Goal: Navigation & Orientation: Locate item on page

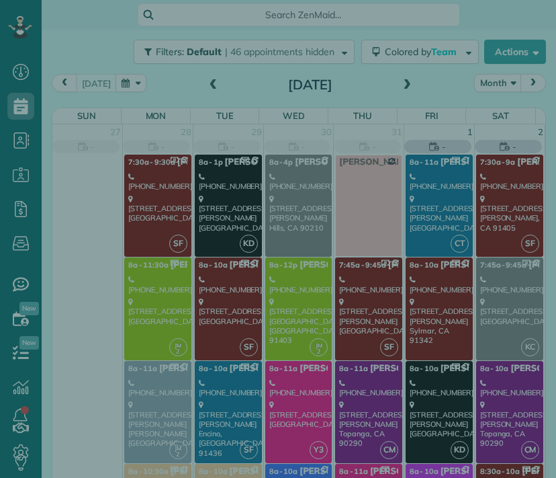
scroll to position [6, 6]
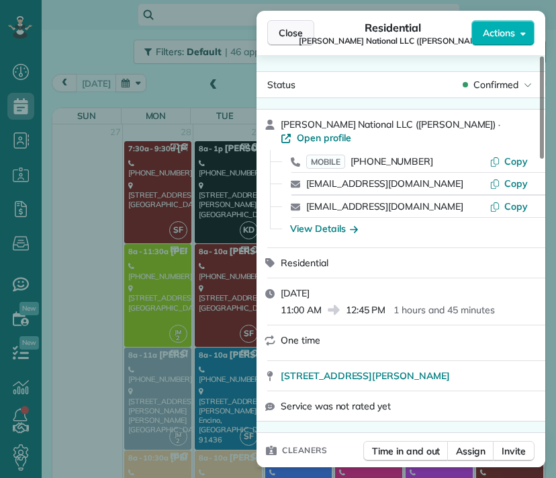
click at [290, 34] on span "Close" at bounding box center [291, 32] width 24 height 13
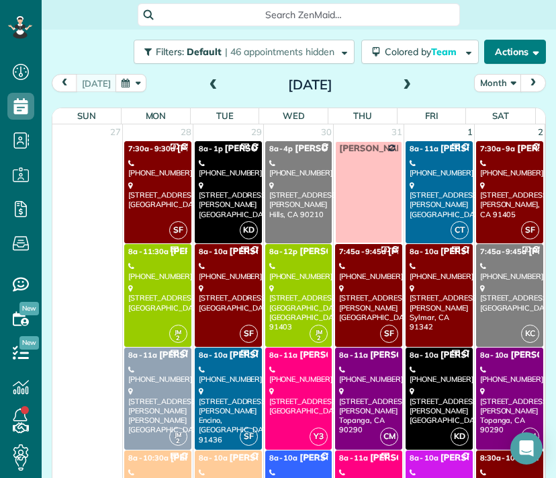
click at [512, 56] on button "Actions" at bounding box center [515, 52] width 62 height 24
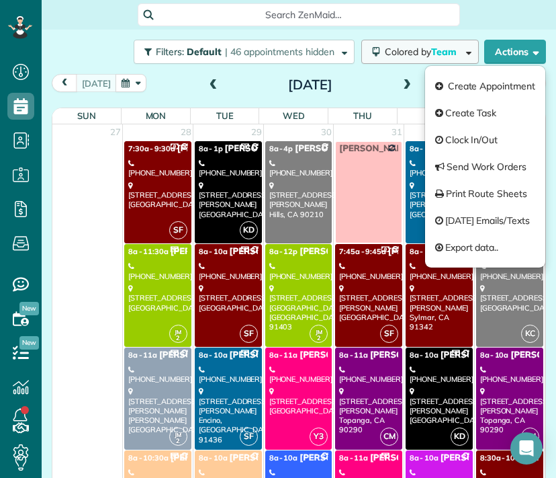
click at [431, 54] on span "Team" at bounding box center [445, 52] width 28 height 12
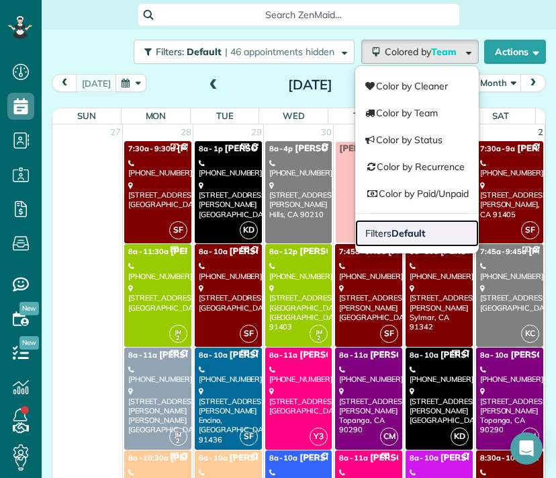
click at [369, 231] on span "Filters Default" at bounding box center [394, 233] width 59 height 12
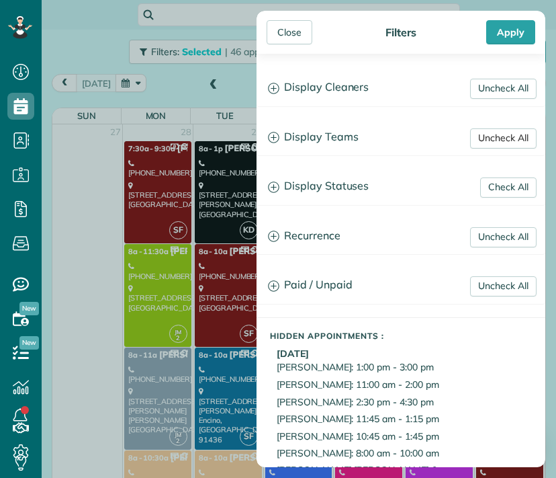
click at [489, 134] on link "Uncheck All" at bounding box center [503, 138] width 66 height 20
click at [498, 86] on link "Uncheck All" at bounding box center [503, 89] width 66 height 20
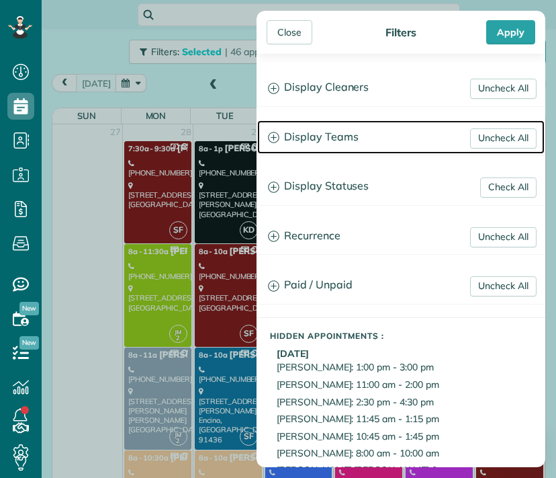
click at [341, 147] on h3 "Display Teams" at bounding box center [400, 137] width 287 height 34
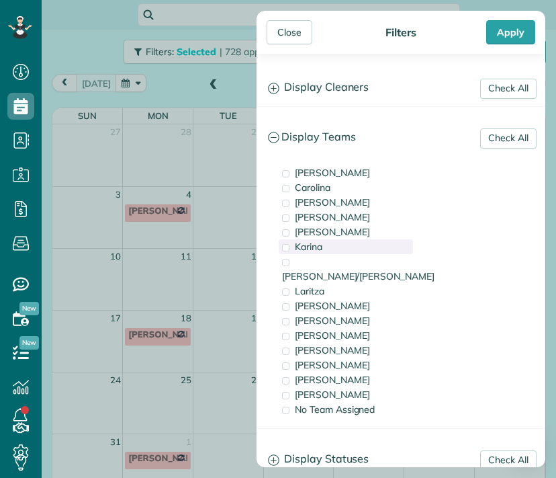
click at [314, 248] on span "Karina" at bounding box center [309, 246] width 28 height 12
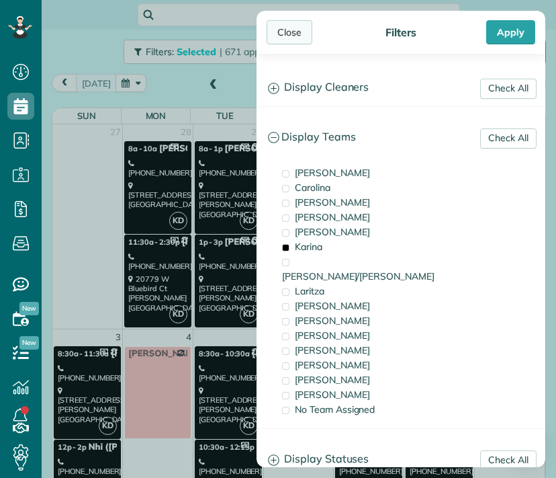
click at [294, 36] on div "Close" at bounding box center [290, 32] width 46 height 24
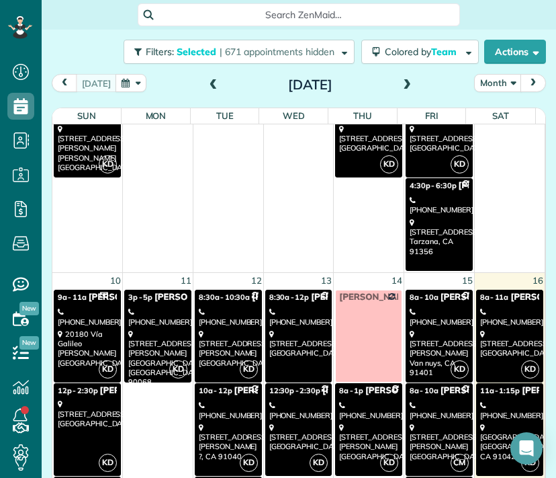
scroll to position [451, 0]
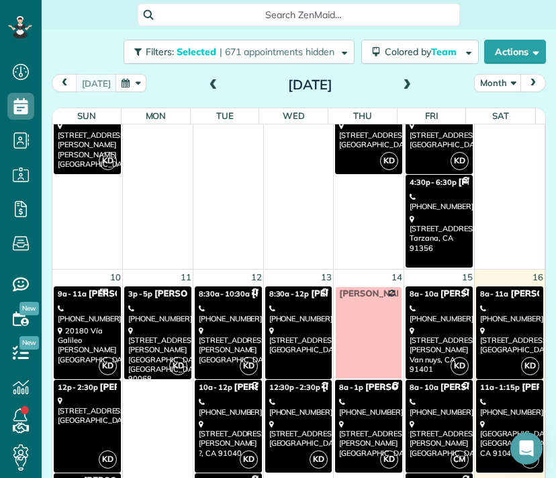
click at [480, 293] on span "8a - 11a" at bounding box center [494, 293] width 29 height 9
click at [0, 0] on div at bounding box center [0, 0] width 0 height 0
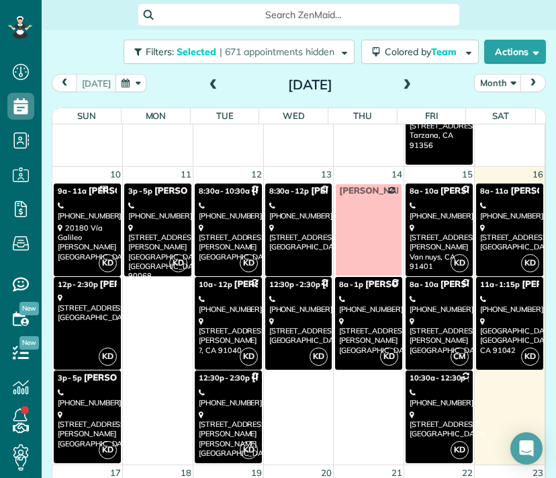
scroll to position [580, 0]
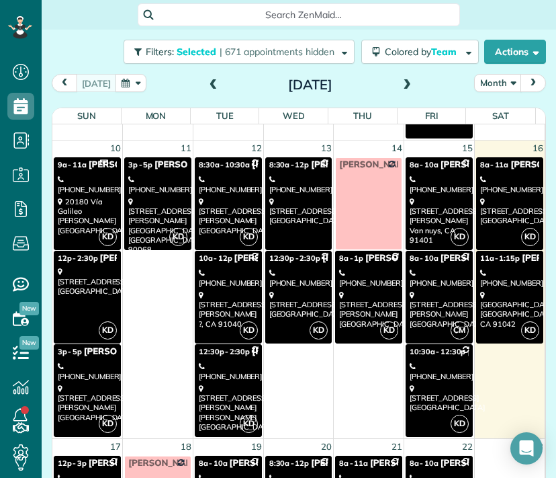
click at [97, 193] on link "KD 9a - 11a [PERSON_NAME] [PHONE_NUMBER] 20180 [GEOGRAPHIC_DATA][PERSON_NAME]" at bounding box center [87, 203] width 67 height 93
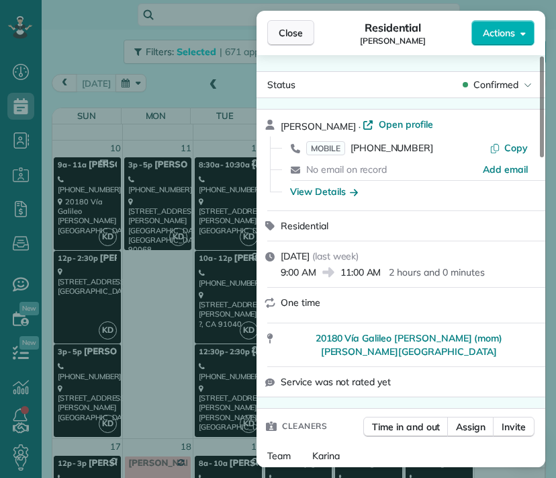
click at [290, 30] on span "Close" at bounding box center [291, 32] width 24 height 13
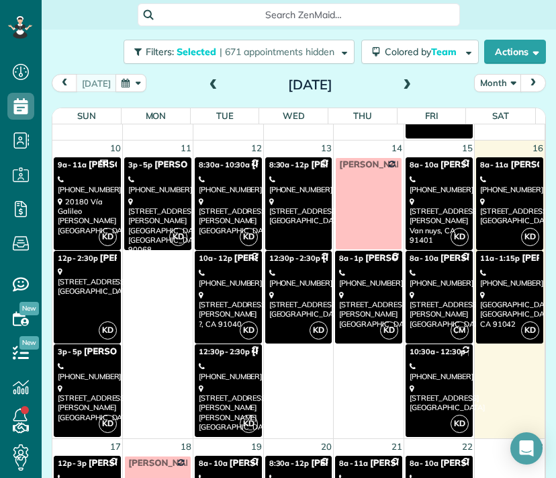
click at [81, 294] on div "[STREET_ADDRESS]" at bounding box center [87, 281] width 59 height 29
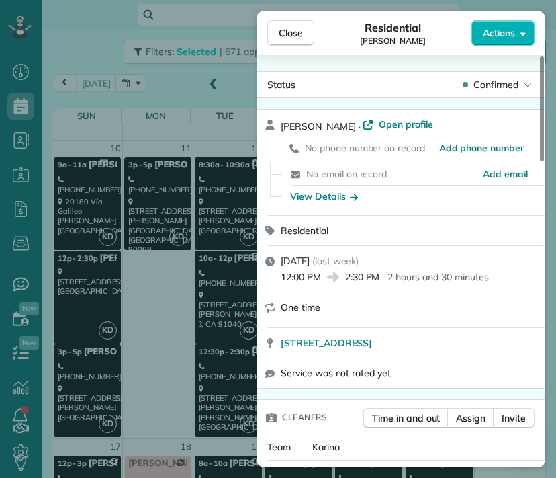
click at [107, 366] on div "Close Residential [PERSON_NAME] Actions Status Confirmed [PERSON_NAME] · Open p…" at bounding box center [278, 239] width 556 height 478
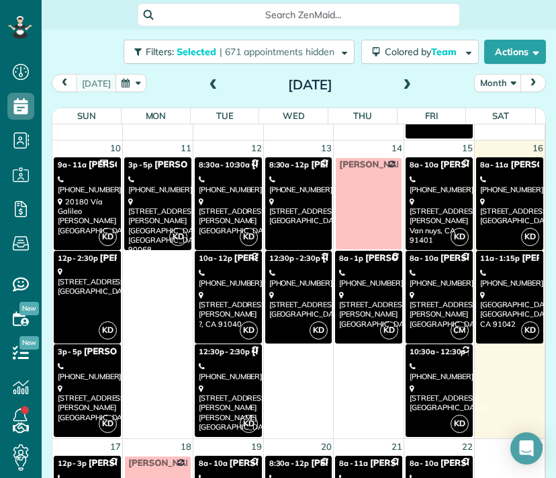
click at [98, 372] on div "[PHONE_NUMBER]" at bounding box center [87, 370] width 59 height 19
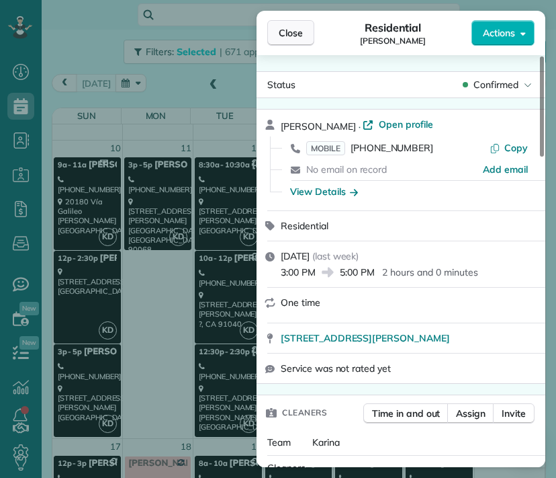
click at [282, 35] on span "Close" at bounding box center [291, 32] width 24 height 13
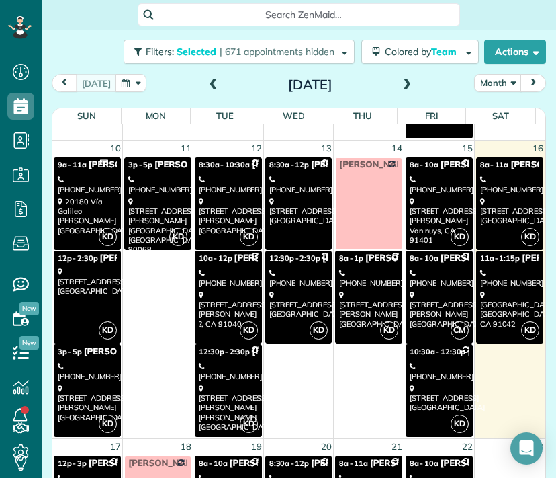
click at [156, 193] on link "KD 3p - 5p [PERSON_NAME] [PHONE_NUMBER] [STREET_ADDRESS][PERSON_NAME]" at bounding box center [157, 203] width 67 height 93
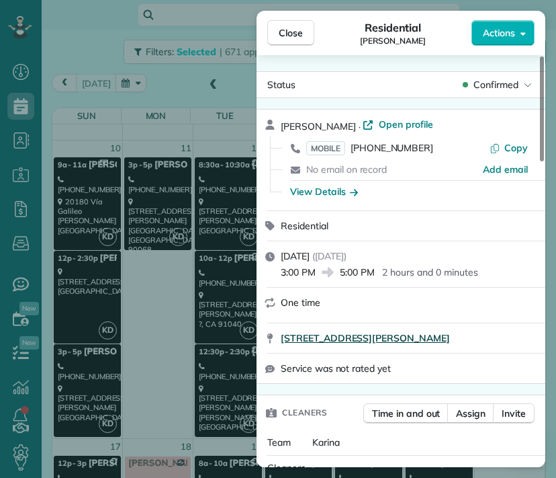
click at [426, 343] on span "[STREET_ADDRESS][PERSON_NAME]" at bounding box center [365, 337] width 169 height 13
click at [212, 229] on div "Close Residential [PERSON_NAME] Montt Actions Status Confirmed [PERSON_NAME] · …" at bounding box center [278, 239] width 556 height 478
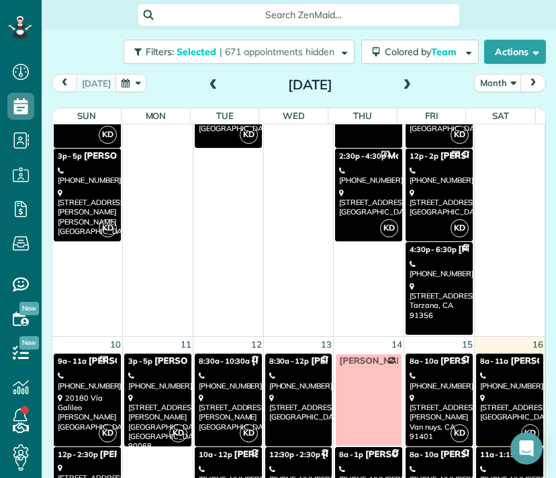
scroll to position [382, 0]
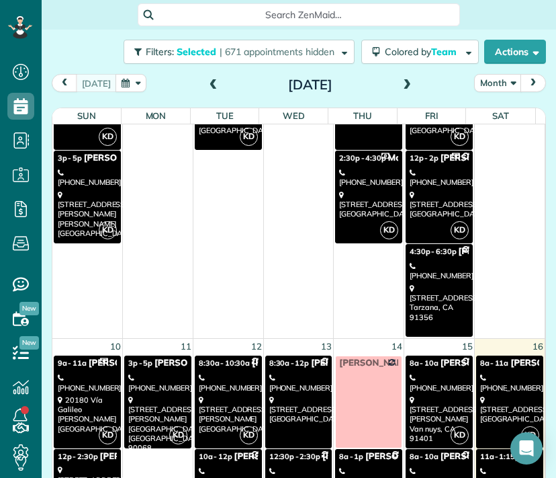
click at [232, 395] on div "[STREET_ADDRESS][PERSON_NAME]" at bounding box center [228, 414] width 59 height 38
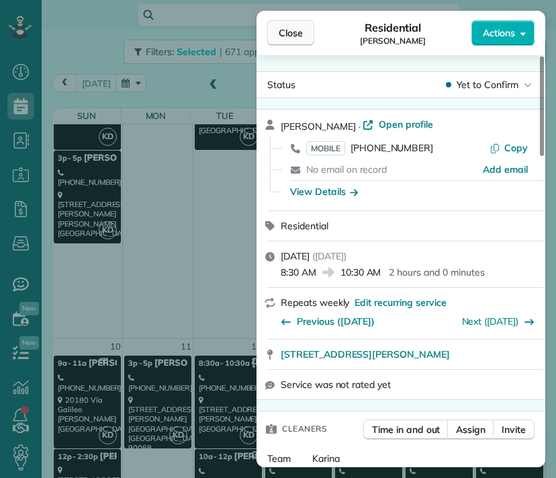
click at [290, 33] on span "Close" at bounding box center [291, 32] width 24 height 13
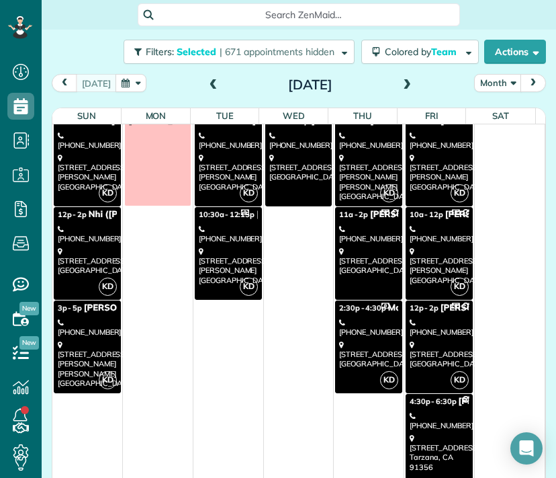
scroll to position [242, 0]
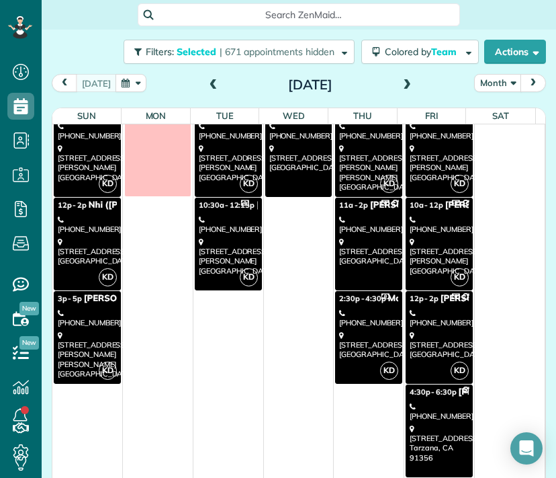
click at [219, 251] on div "[STREET_ADDRESS][PERSON_NAME]" at bounding box center [228, 256] width 59 height 38
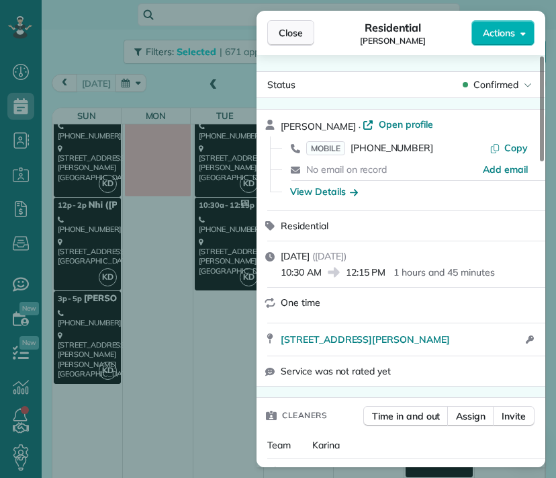
click at [295, 43] on button "Close" at bounding box center [290, 33] width 47 height 26
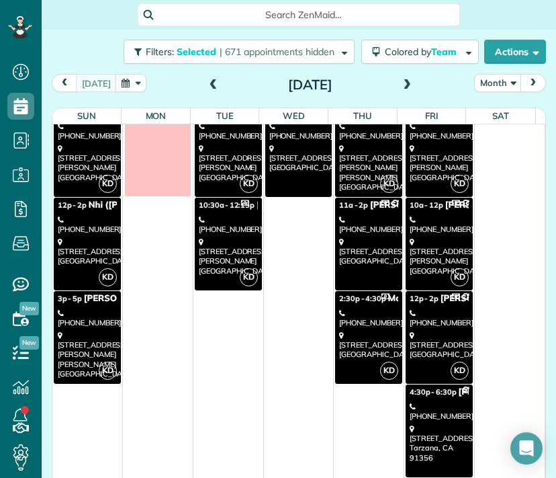
click at [223, 163] on div "[STREET_ADDRESS][PERSON_NAME]" at bounding box center [228, 163] width 59 height 38
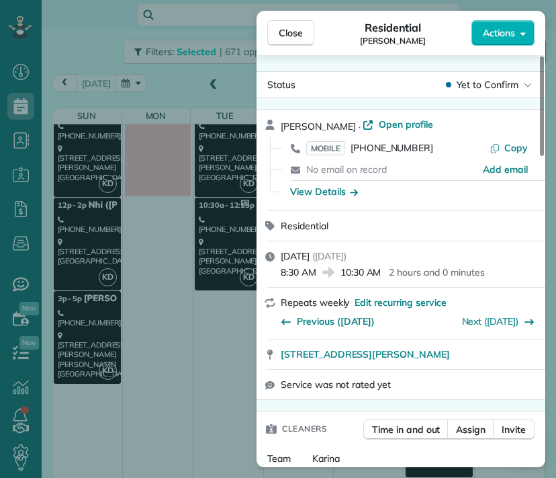
click at [91, 342] on div "Close Residential [PERSON_NAME] Actions Status Yet to Confirm [PERSON_NAME] · O…" at bounding box center [278, 239] width 556 height 478
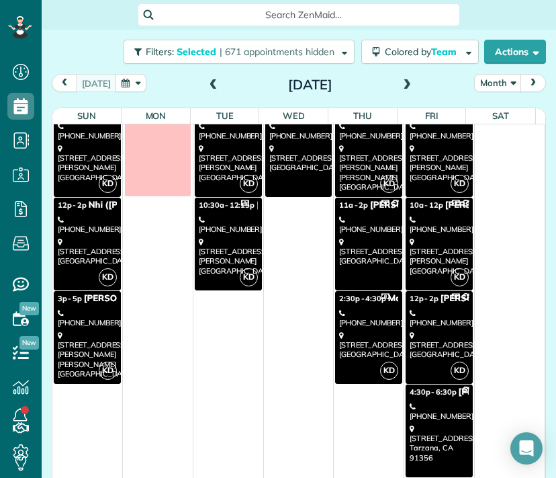
click at [93, 258] on div "[STREET_ADDRESS]" at bounding box center [87, 251] width 59 height 29
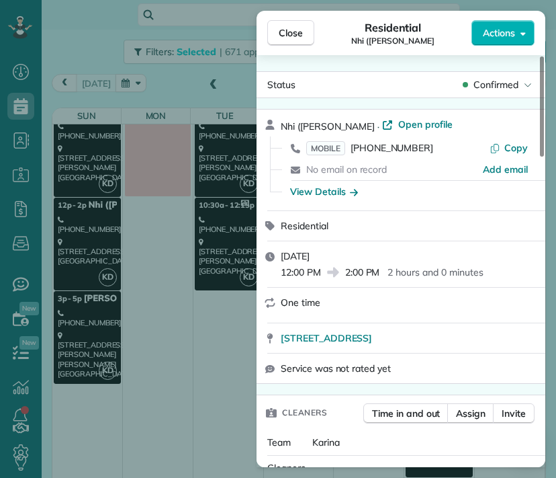
click at [83, 152] on div "Close Residential Nhi ([PERSON_NAME]) Hua Actions Status Confirmed Nhi ([PERSON…" at bounding box center [278, 239] width 556 height 478
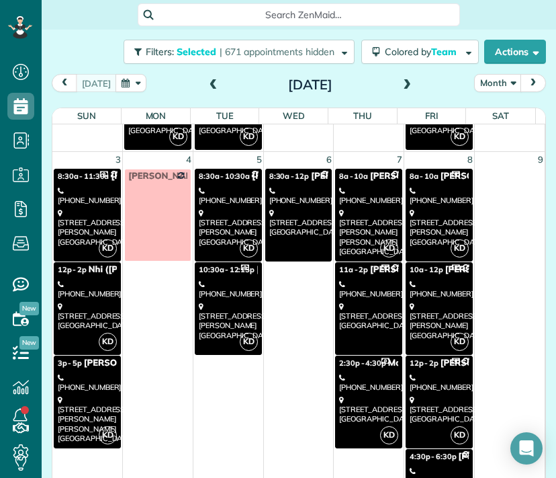
scroll to position [180, 0]
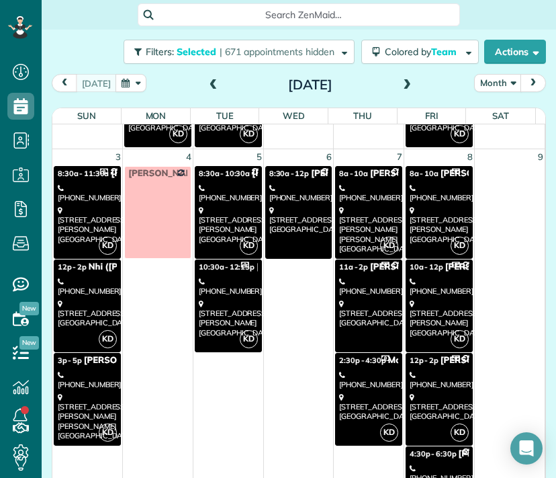
click at [87, 220] on div "[STREET_ADDRESS][PERSON_NAME]" at bounding box center [87, 225] width 59 height 38
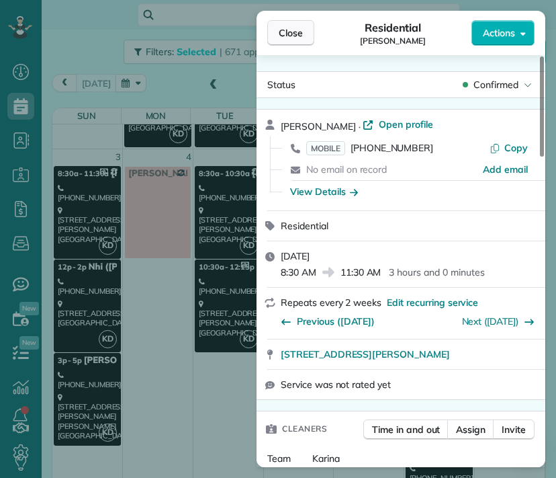
click at [287, 38] on span "Close" at bounding box center [291, 32] width 24 height 13
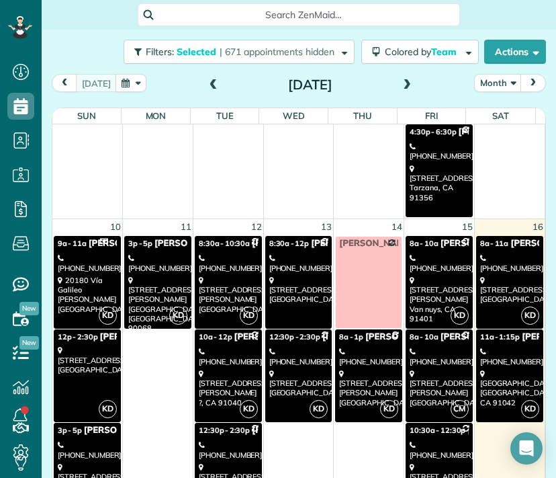
scroll to position [508, 0]
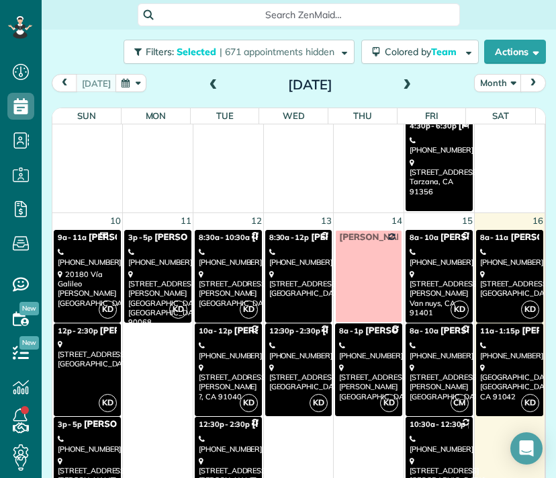
click at [449, 373] on div "[STREET_ADDRESS][PERSON_NAME]" at bounding box center [439, 382] width 59 height 38
click at [0, 0] on div at bounding box center [0, 0] width 0 height 0
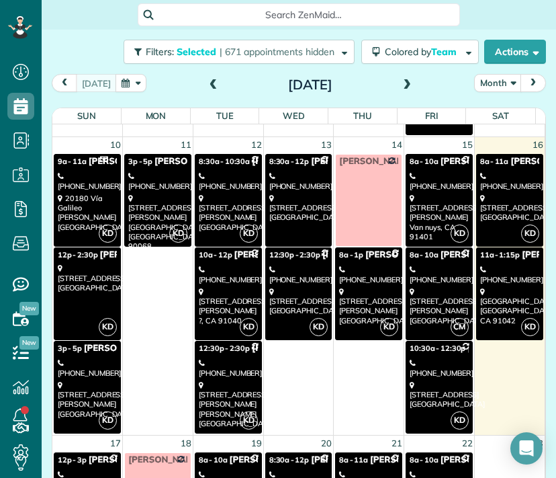
scroll to position [584, 0]
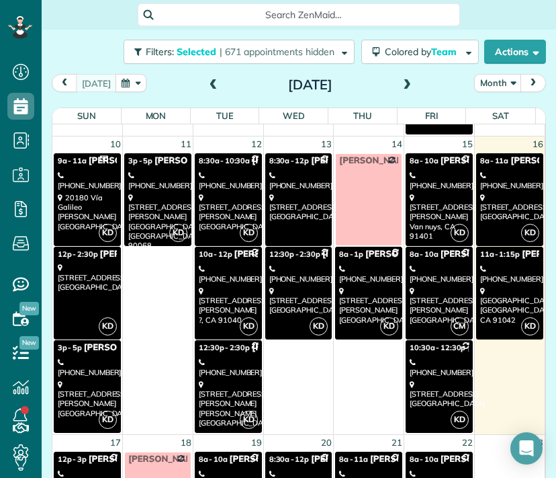
click at [416, 379] on div "[STREET_ADDRESS]" at bounding box center [439, 393] width 59 height 29
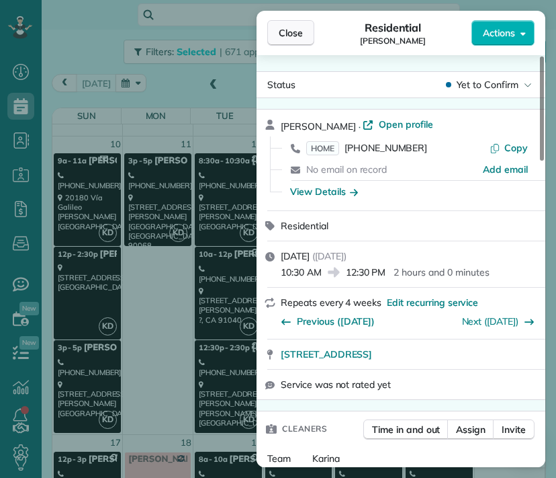
click at [296, 38] on span "Close" at bounding box center [291, 32] width 24 height 13
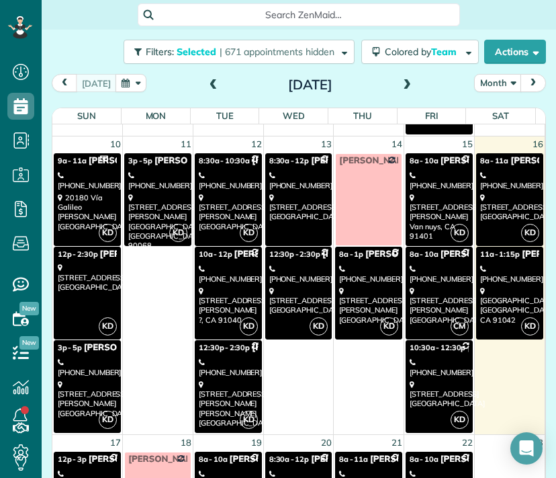
click at [224, 216] on div "[STREET_ADDRESS][PERSON_NAME]" at bounding box center [228, 212] width 59 height 38
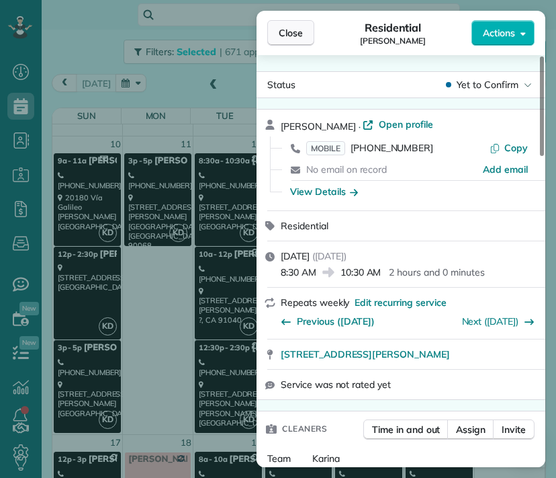
click at [298, 36] on span "Close" at bounding box center [291, 32] width 24 height 13
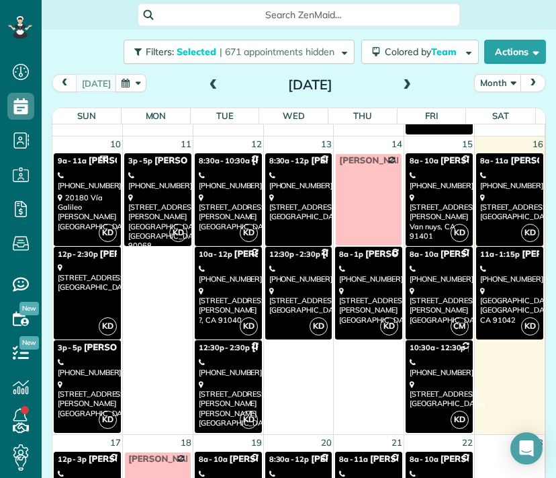
click at [226, 286] on div "[STREET_ADDRESS][PERSON_NAME]" at bounding box center [228, 305] width 59 height 38
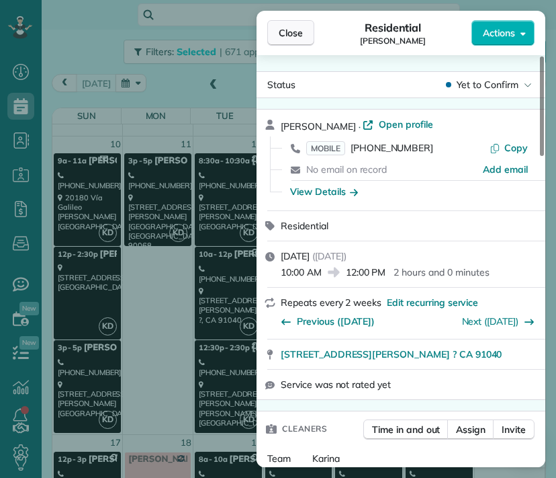
click at [290, 38] on span "Close" at bounding box center [291, 32] width 24 height 13
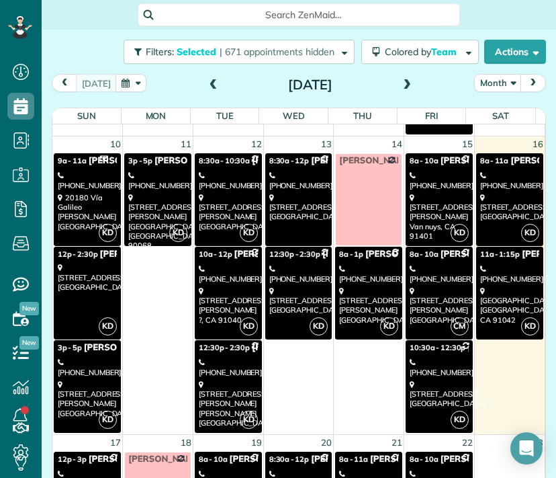
click at [218, 358] on div "[PHONE_NUMBER]" at bounding box center [228, 366] width 59 height 19
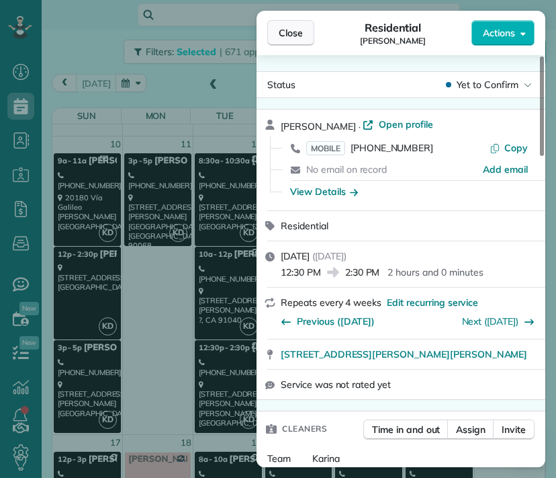
click at [306, 36] on button "Close" at bounding box center [290, 33] width 47 height 26
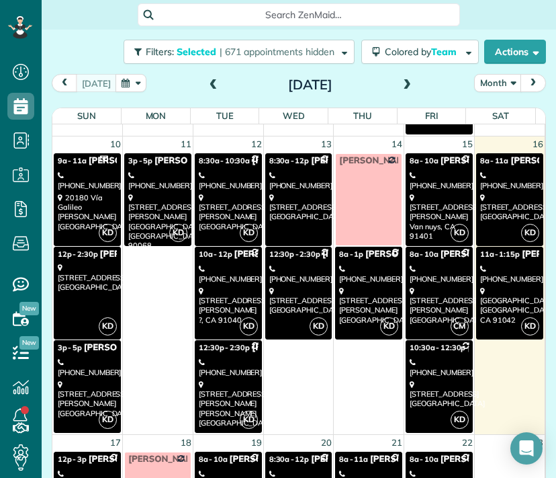
click at [280, 196] on div "[STREET_ADDRESS]" at bounding box center [298, 207] width 59 height 29
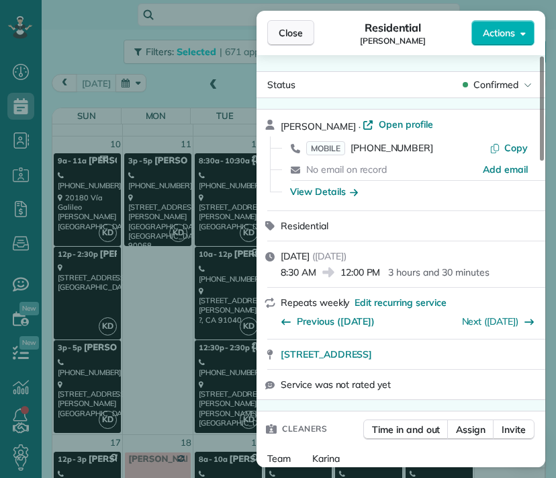
click at [302, 35] on span "Close" at bounding box center [291, 32] width 24 height 13
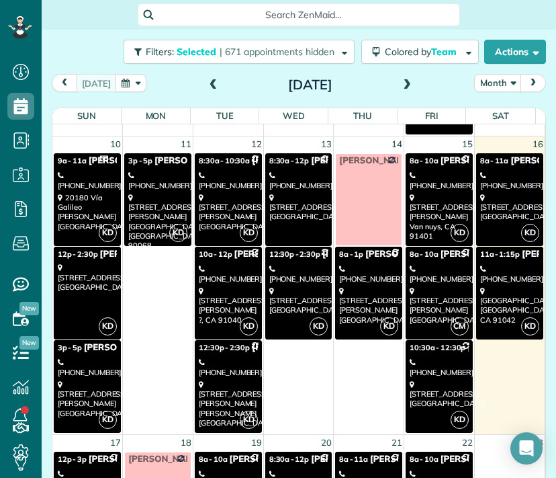
click at [308, 287] on div "[STREET_ADDRESS]" at bounding box center [298, 300] width 59 height 29
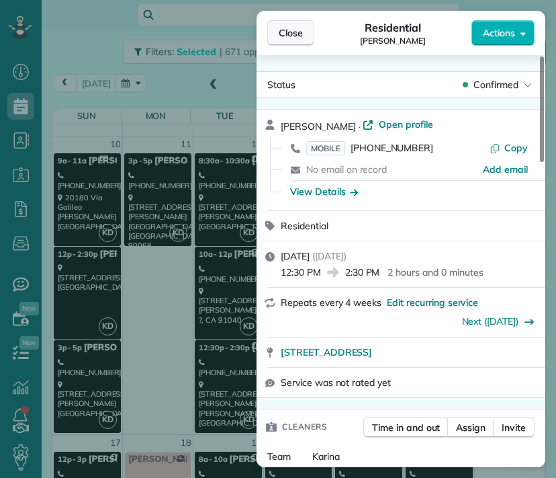
click at [296, 30] on span "Close" at bounding box center [291, 32] width 24 height 13
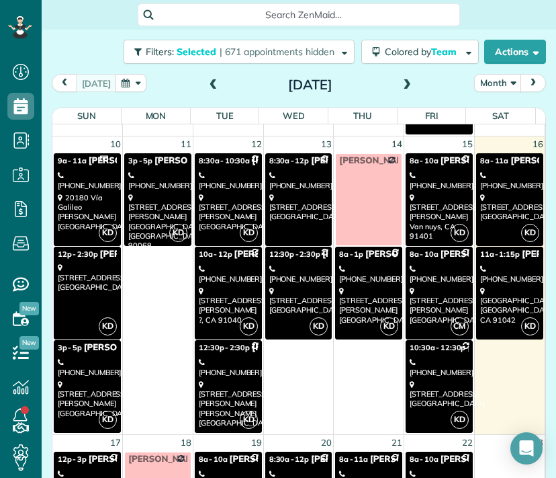
click at [433, 178] on div "[PHONE_NUMBER]" at bounding box center [439, 180] width 59 height 19
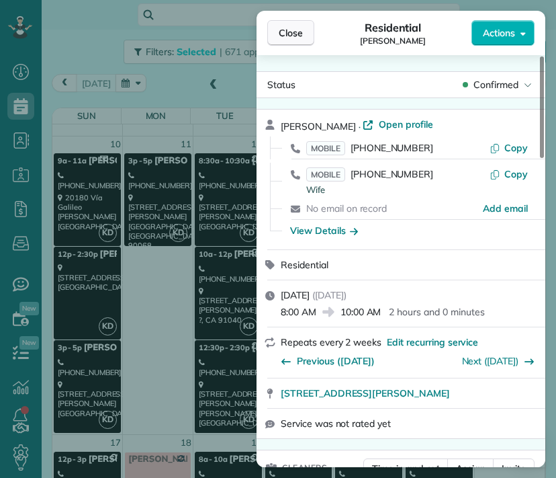
click at [281, 36] on span "Close" at bounding box center [291, 32] width 24 height 13
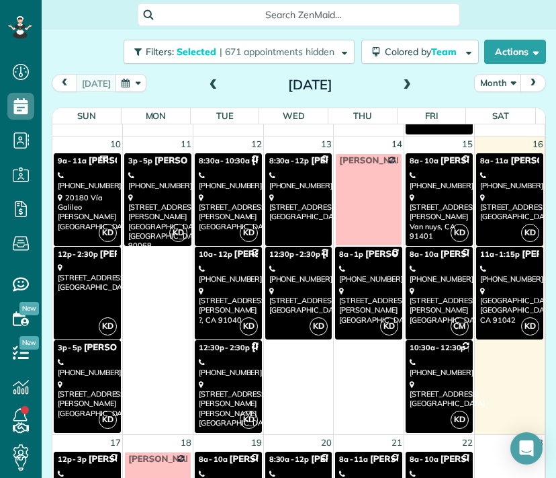
click at [420, 275] on div "[PHONE_NUMBER]" at bounding box center [439, 273] width 59 height 19
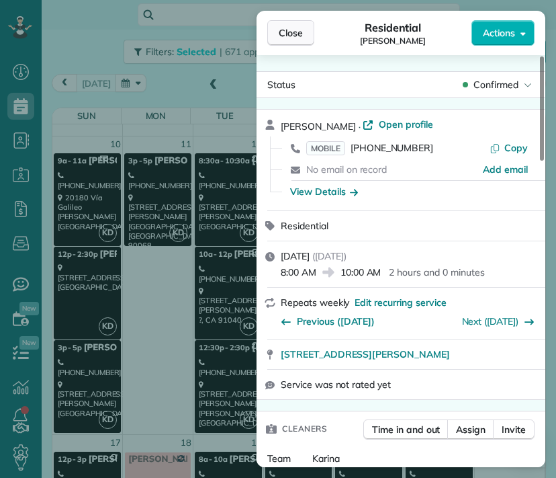
click at [281, 41] on button "Close" at bounding box center [290, 33] width 47 height 26
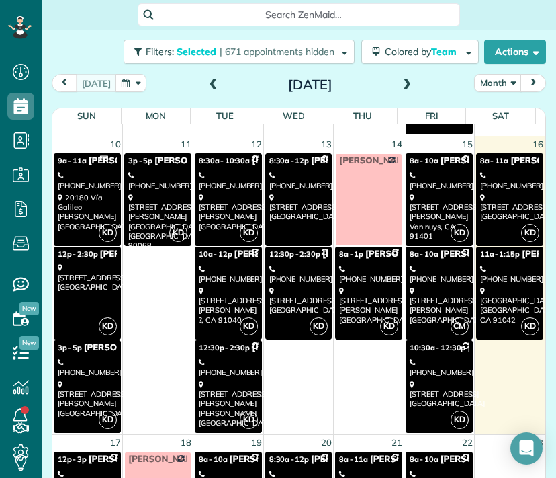
click at [508, 288] on div "[STREET_ADDRESS]" at bounding box center [509, 305] width 59 height 38
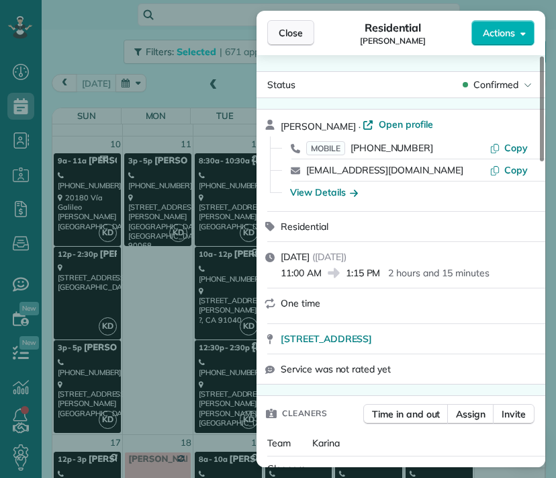
click at [298, 30] on span "Close" at bounding box center [291, 32] width 24 height 13
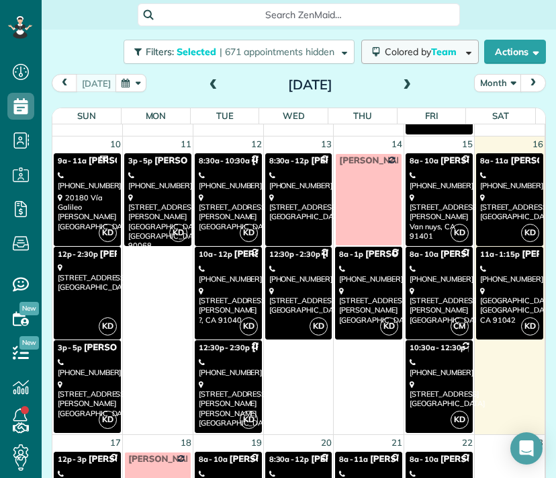
click at [396, 49] on span "Colored by Team" at bounding box center [423, 52] width 77 height 12
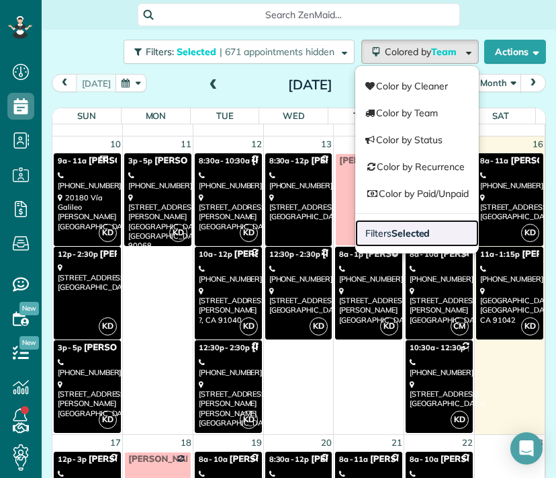
click at [386, 238] on link "Filters Selected" at bounding box center [417, 233] width 124 height 27
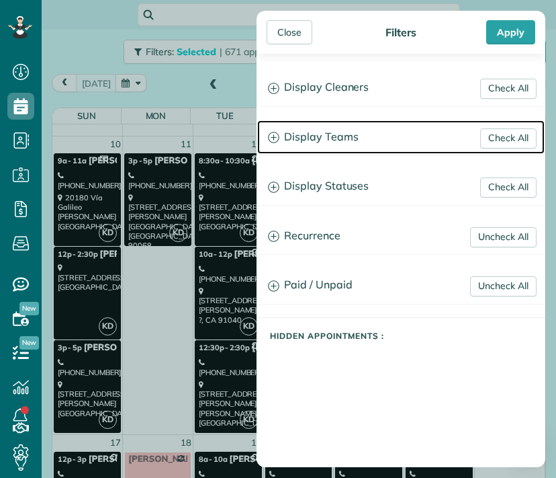
click at [340, 142] on h3 "Display Teams" at bounding box center [400, 137] width 287 height 34
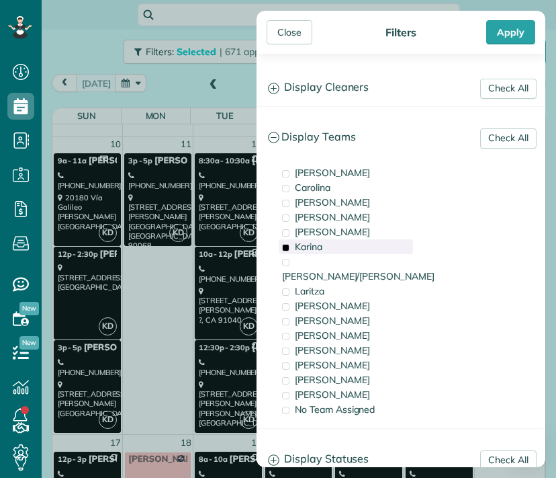
click at [321, 246] on span "Karina" at bounding box center [309, 246] width 28 height 12
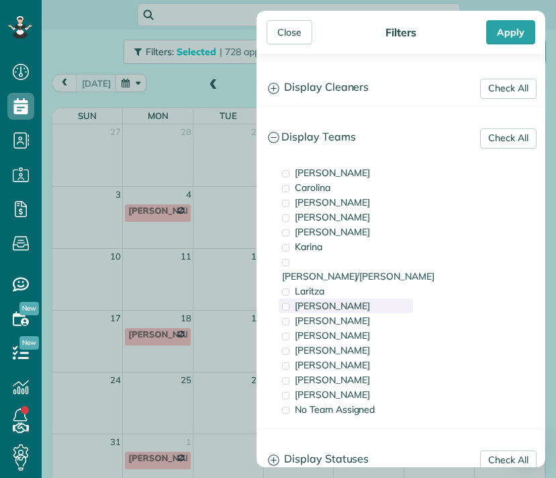
drag, startPoint x: 317, startPoint y: 288, endPoint x: 306, endPoint y: 291, distance: 11.3
click at [306, 300] on span "[PERSON_NAME]" at bounding box center [332, 306] width 75 height 12
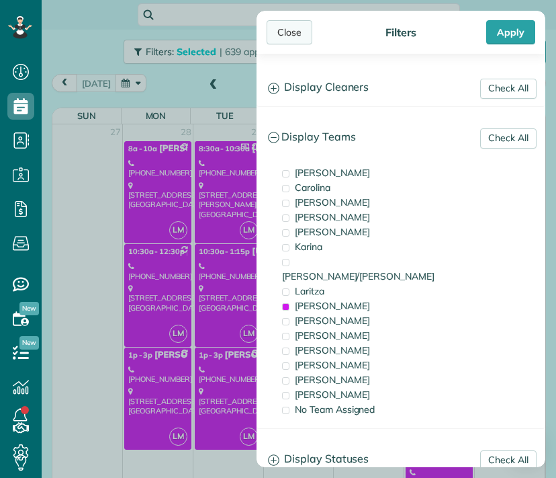
click at [297, 34] on div "Close" at bounding box center [290, 32] width 46 height 24
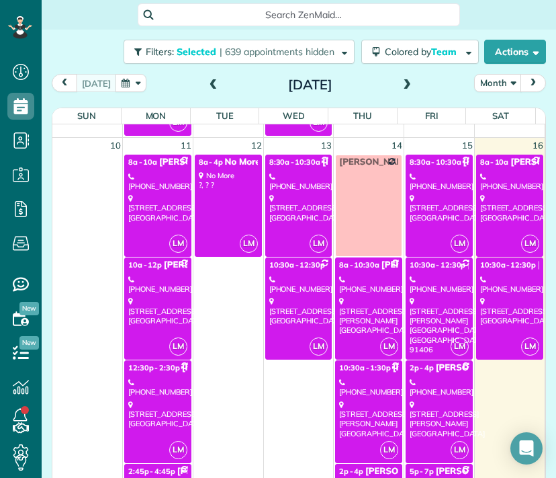
scroll to position [850, 0]
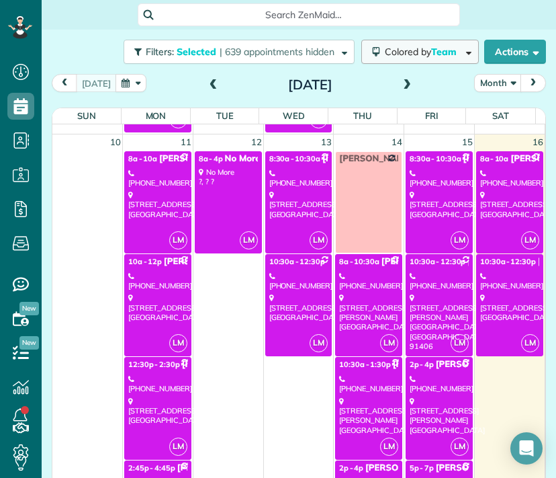
click at [390, 53] on span "Colored by Team" at bounding box center [423, 52] width 77 height 12
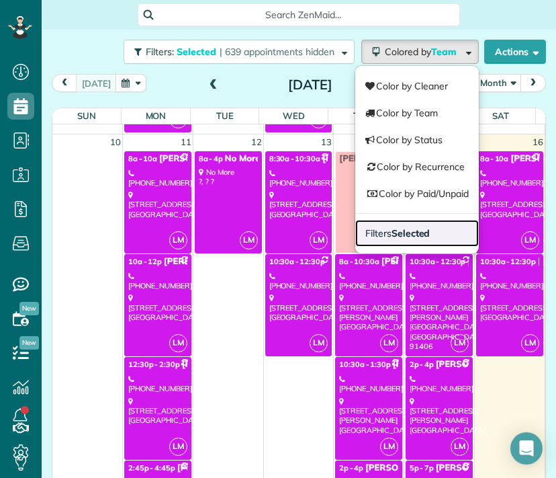
click at [392, 230] on strong "Selected" at bounding box center [411, 233] width 39 height 12
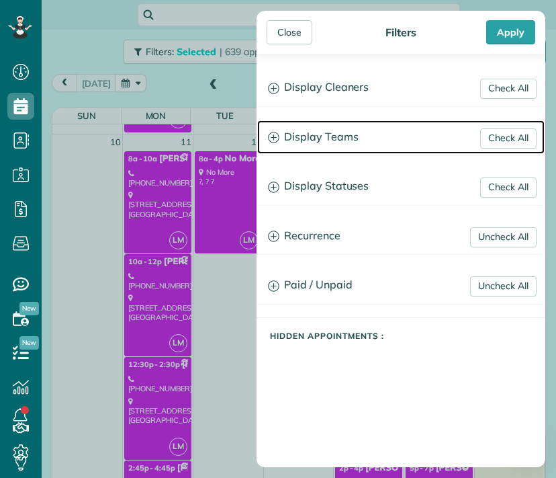
click at [324, 134] on h3 "Display Teams" at bounding box center [400, 137] width 287 height 34
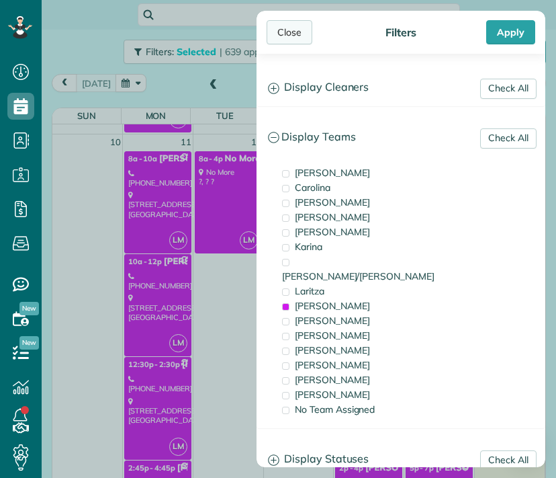
click at [301, 34] on div "Close" at bounding box center [290, 32] width 46 height 24
